Goal: Task Accomplishment & Management: Use online tool/utility

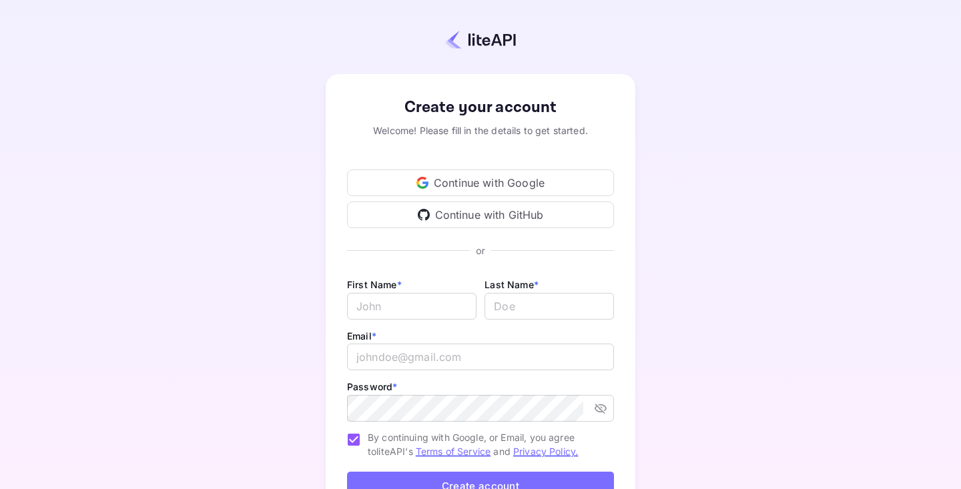
click at [548, 181] on div "Continue with Google" at bounding box center [480, 182] width 267 height 27
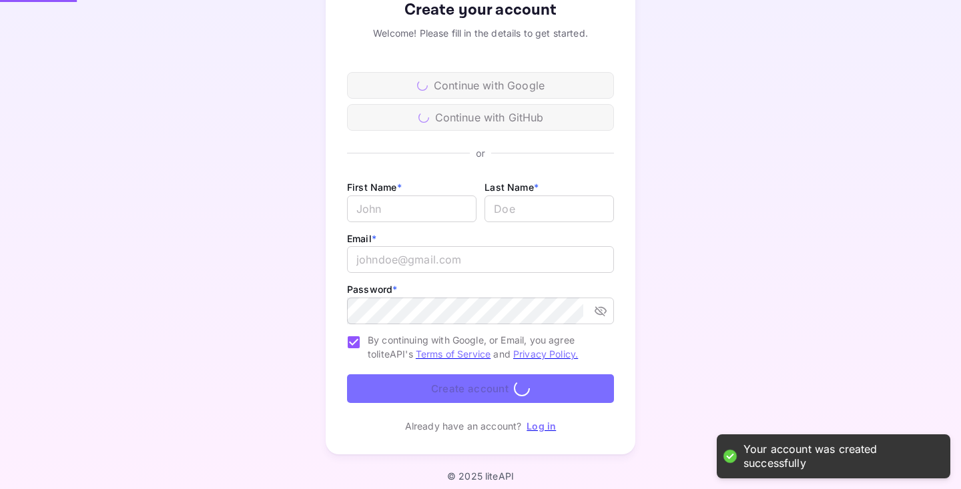
scroll to position [106, 0]
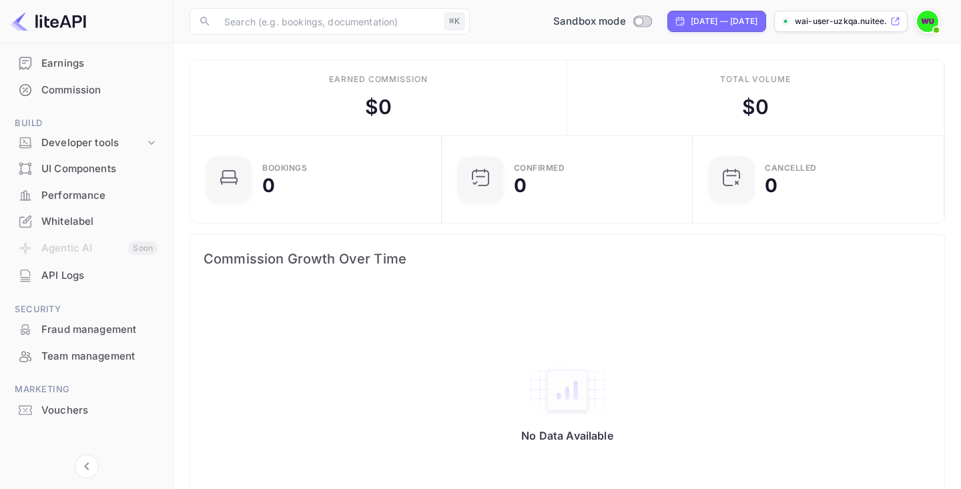
scroll to position [148, 0]
click at [88, 284] on div "API Logs" at bounding box center [86, 274] width 157 height 26
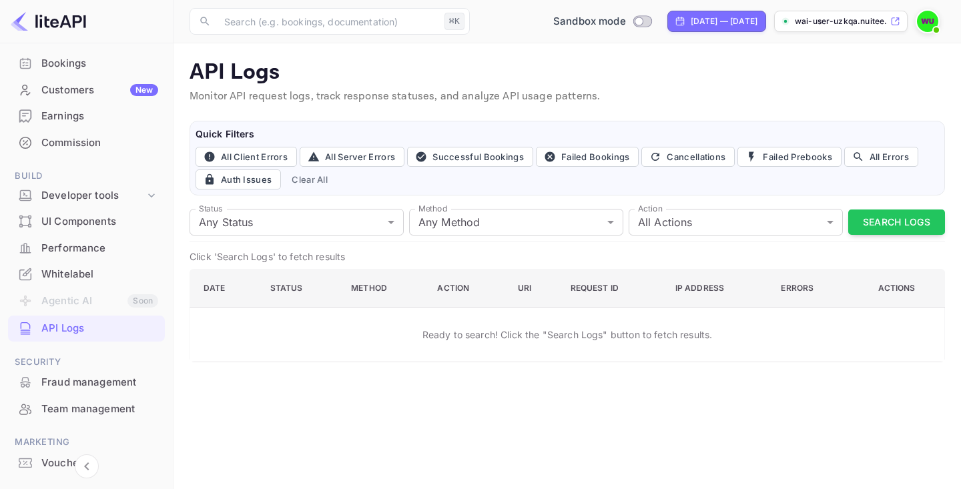
scroll to position [81, 0]
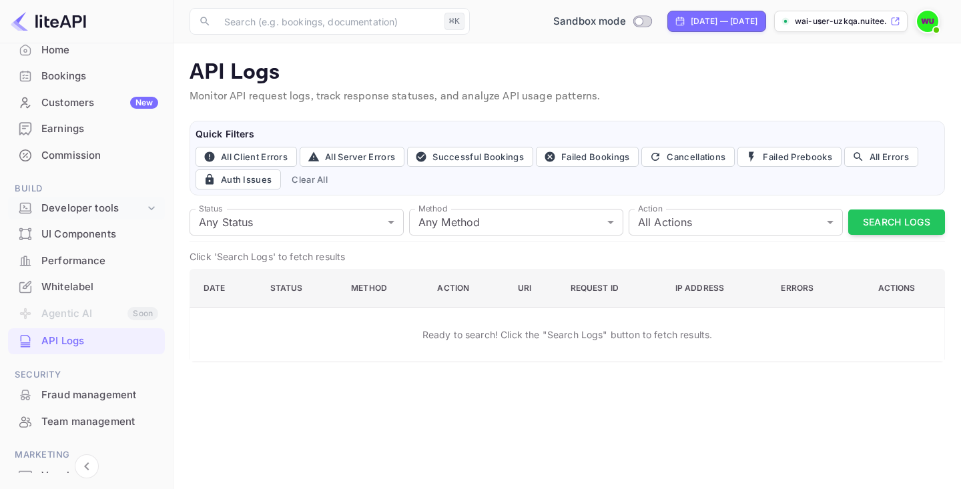
click at [77, 217] on div "Developer tools" at bounding box center [86, 208] width 157 height 23
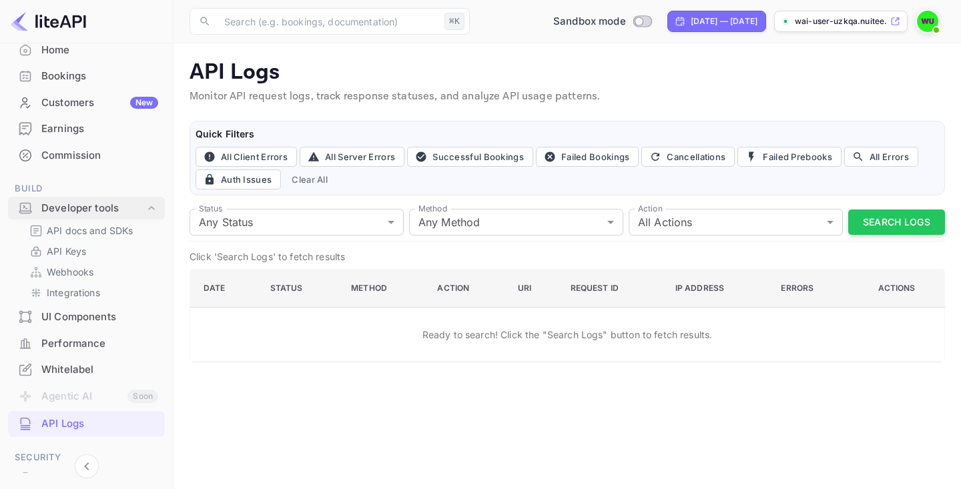
click at [77, 213] on div "Developer tools" at bounding box center [92, 208] width 103 height 15
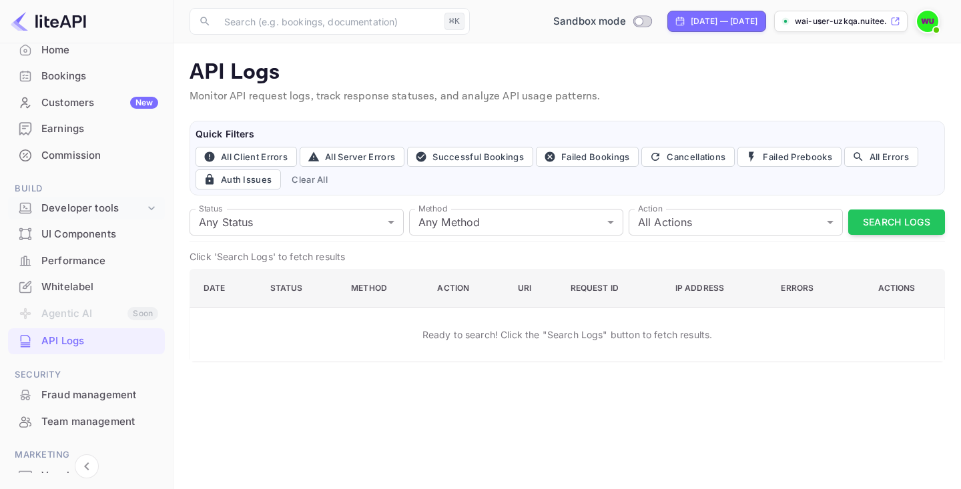
click at [77, 213] on div "Developer tools" at bounding box center [92, 208] width 103 height 15
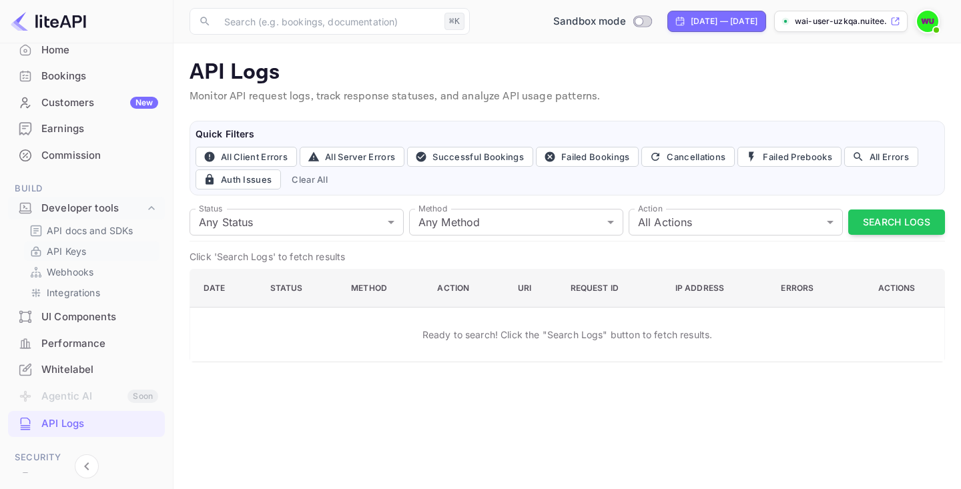
click at [83, 249] on p "API Keys" at bounding box center [66, 251] width 39 height 14
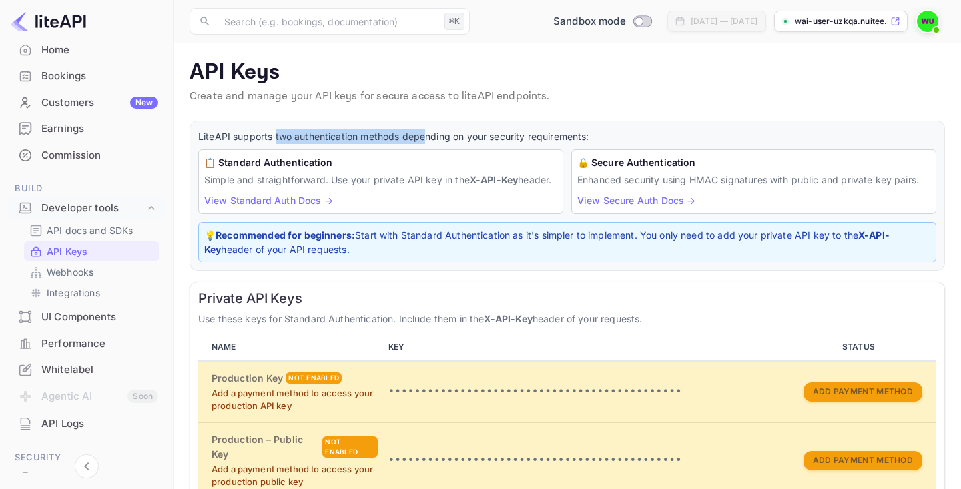
drag, startPoint x: 273, startPoint y: 133, endPoint x: 426, endPoint y: 132, distance: 152.1
click at [426, 132] on p "LiteAPI supports two authentication methods depending on your security requirem…" at bounding box center [567, 136] width 738 height 15
click at [313, 206] on link "View Standard Auth Docs →" at bounding box center [268, 200] width 129 height 11
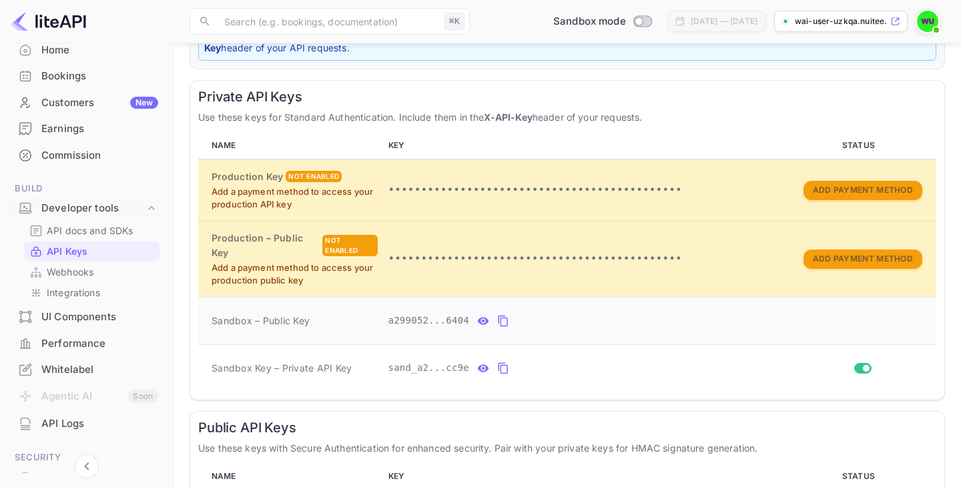
scroll to position [237, 0]
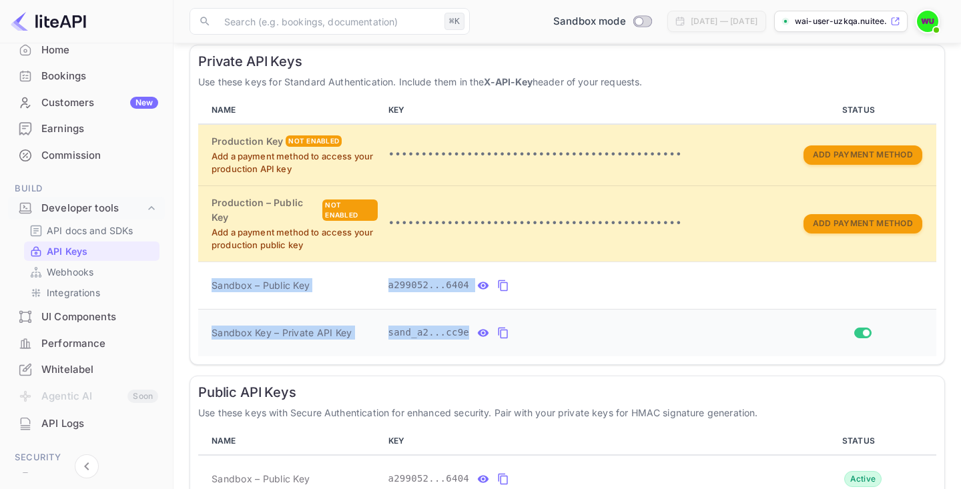
drag, startPoint x: 209, startPoint y: 286, endPoint x: 504, endPoint y: 340, distance: 299.9
click at [504, 340] on tbody "Production Key Not enabled Add a payment method to access your production API k…" at bounding box center [567, 240] width 738 height 232
click at [509, 331] on button "private api keys table" at bounding box center [502, 332] width 17 height 21
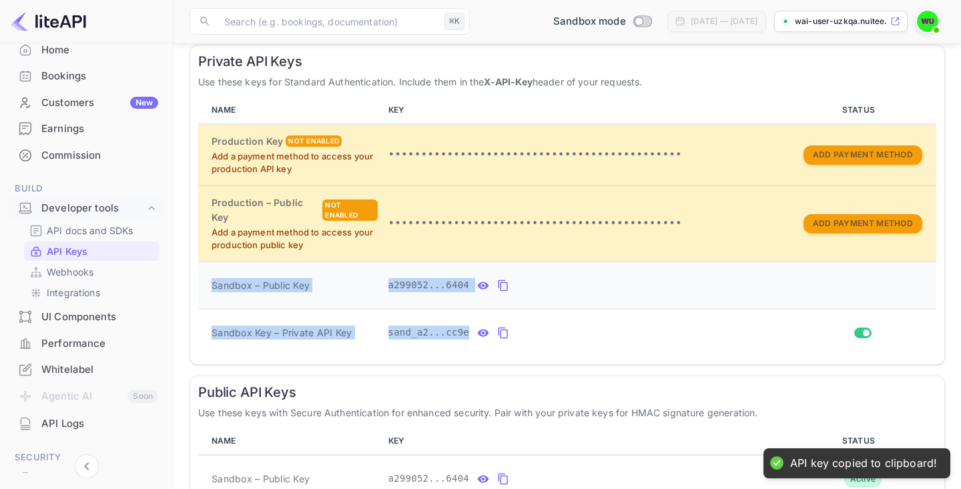
click at [552, 286] on div "a299052...6404" at bounding box center [585, 285] width 395 height 21
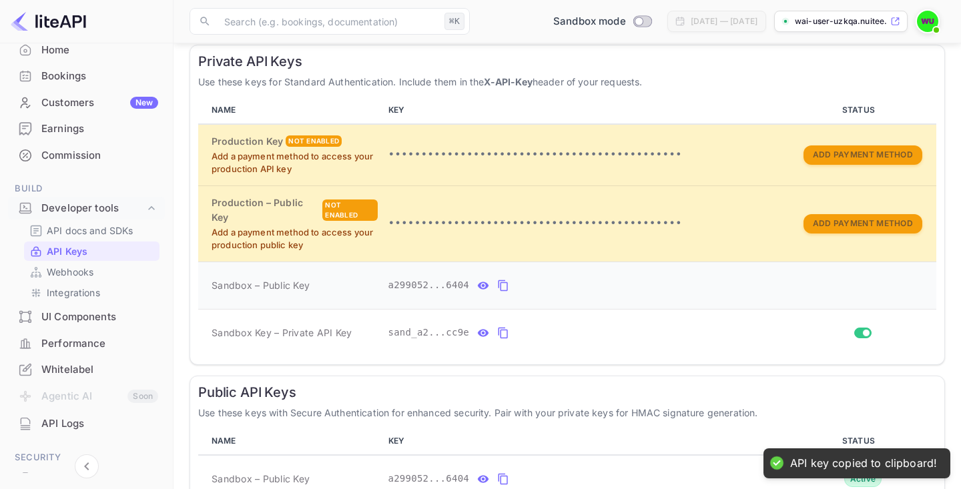
click at [488, 284] on icon "private api keys table" at bounding box center [483, 286] width 12 height 16
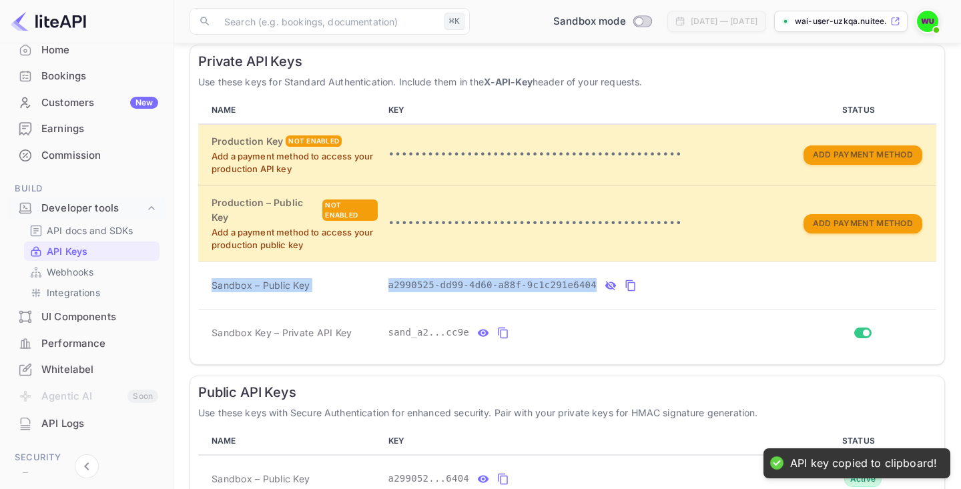
drag, startPoint x: 201, startPoint y: 286, endPoint x: 633, endPoint y: 290, distance: 431.6
click at [633, 290] on tr "Sandbox – Public Key a2990525-dd99-4d60-a88f-9c1c291e6404" at bounding box center [567, 284] width 738 height 47
copy tr "Sandbox – Public Key a2990525-dd99-4d60-a88f-9c1c291e6404"
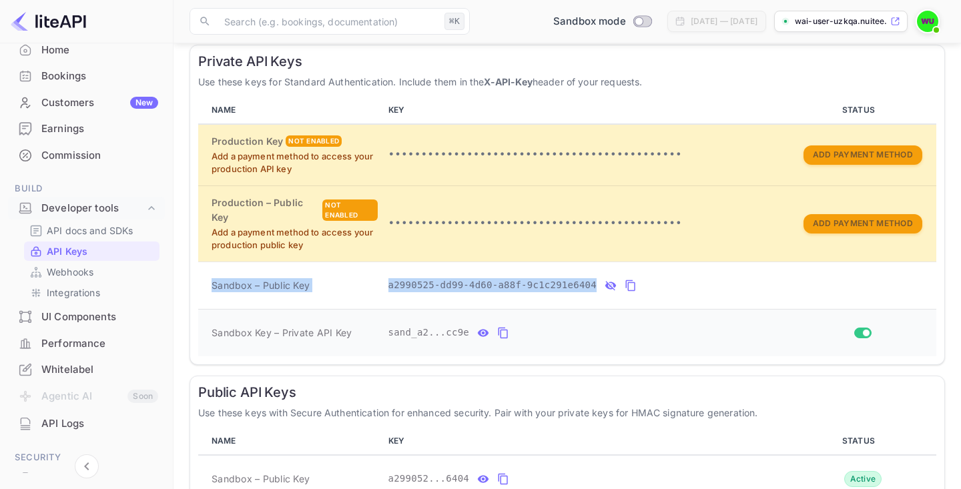
click at [479, 332] on icon "private api keys table" at bounding box center [483, 332] width 11 height 7
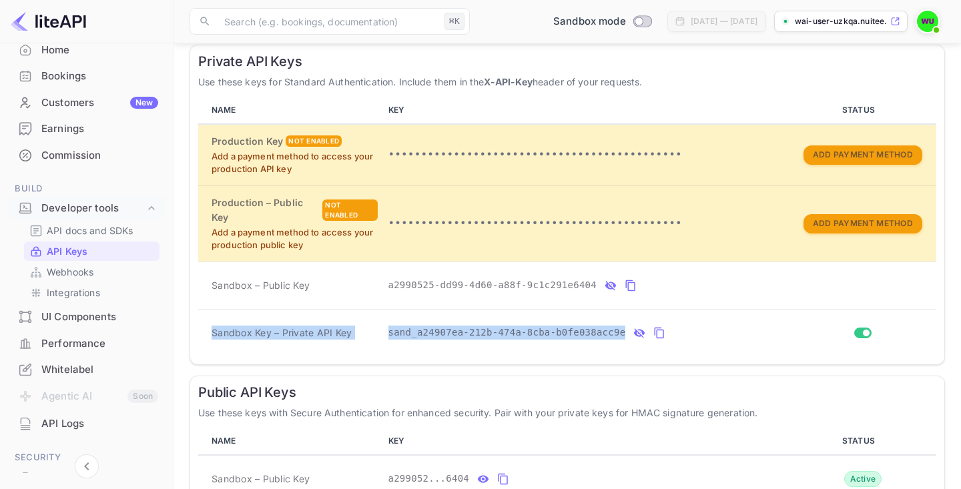
drag, startPoint x: 211, startPoint y: 331, endPoint x: 637, endPoint y: 334, distance: 425.6
click at [637, 334] on tr "Sandbox Key – Private API Key sand_a24907ea-212b-474a-8cba-b0fe038acc9e" at bounding box center [567, 332] width 738 height 47
copy tr "Sandbox Key – Private API Key sand_a24907ea-212b-474a-8cba-b0fe038acc9e"
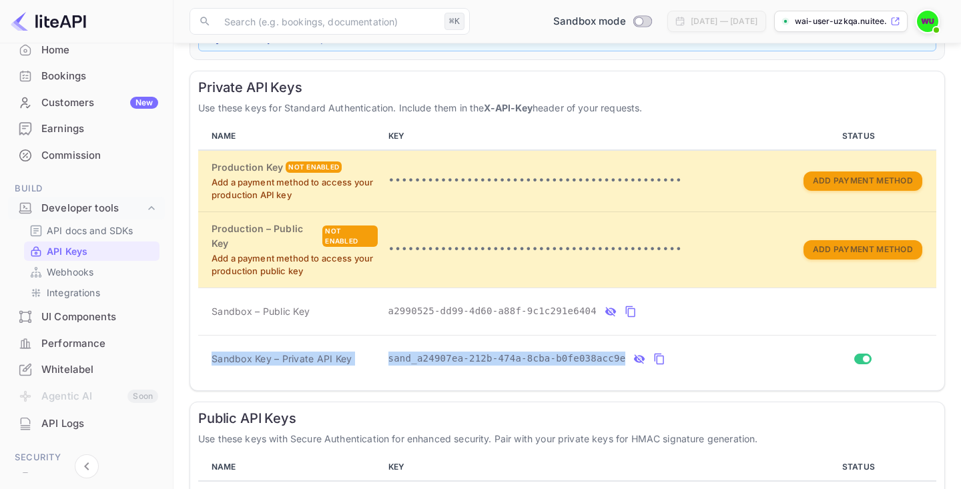
scroll to position [212, 0]
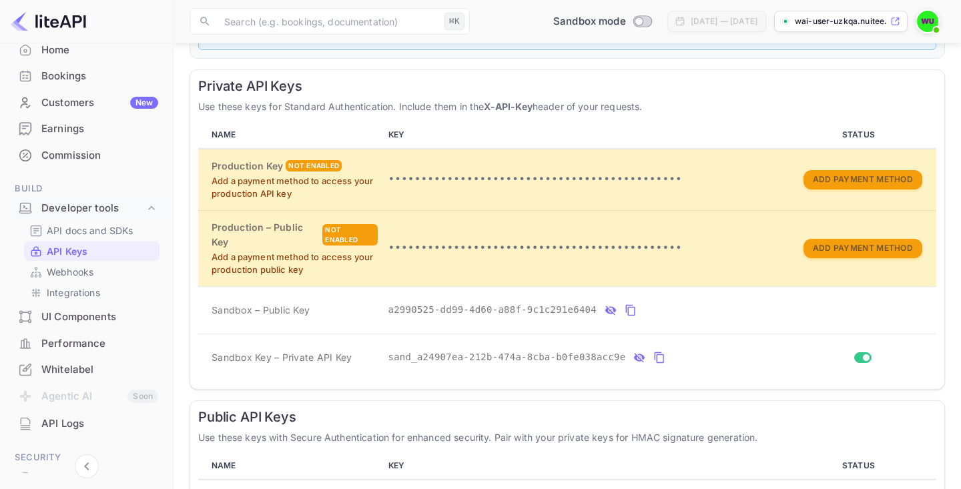
click at [191, 327] on div "Private API Keys Use these keys for Standard Authentication. Include them in th…" at bounding box center [566, 229] width 755 height 320
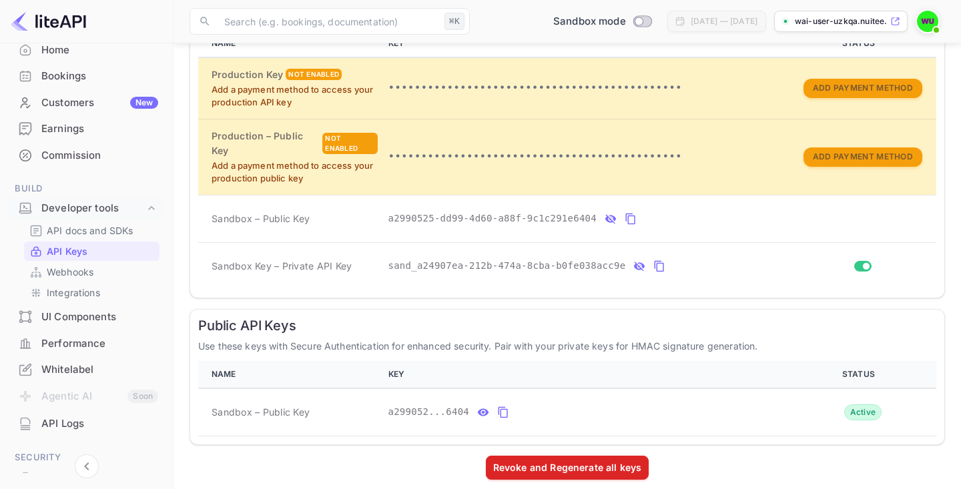
scroll to position [306, 0]
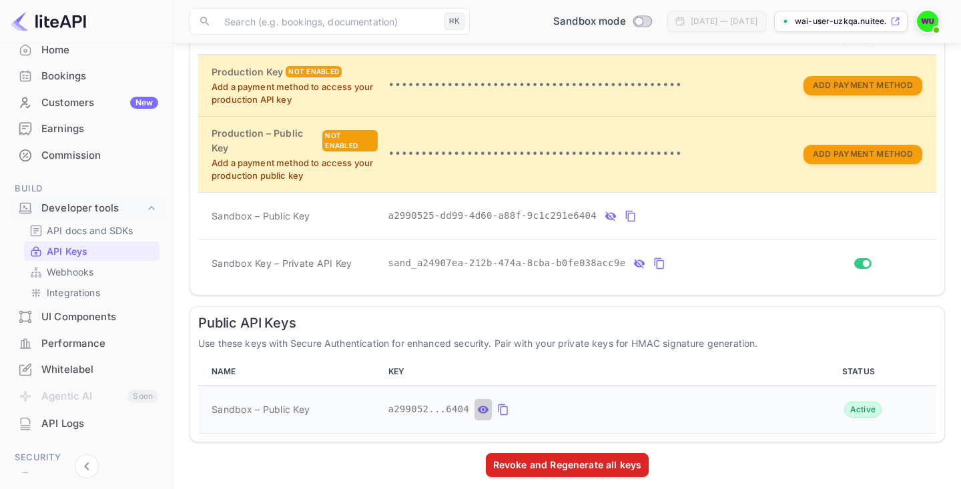
click at [484, 408] on icon "public api keys table" at bounding box center [483, 410] width 12 height 16
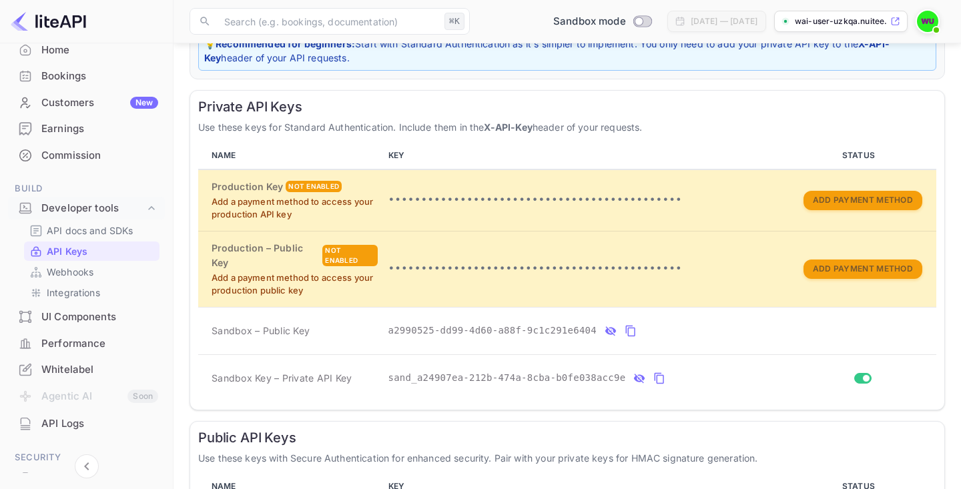
scroll to position [168, 0]
